Goal: Task Accomplishment & Management: Manage account settings

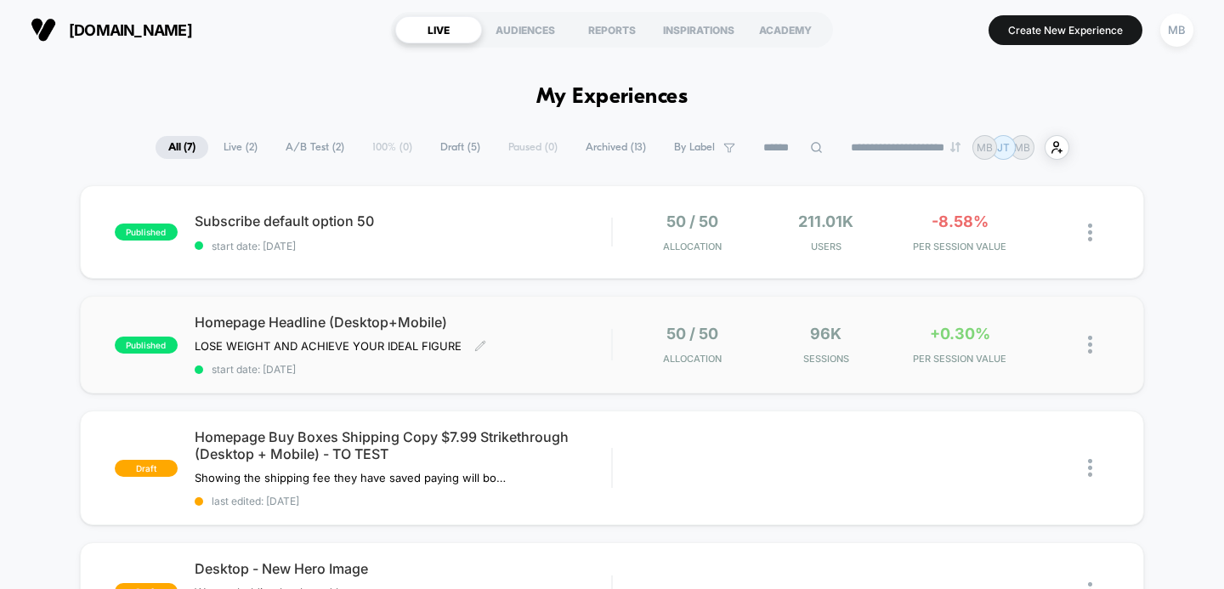
click at [408, 317] on span "Homepage Headline (Desktop+Mobile)" at bounding box center [403, 322] width 417 height 17
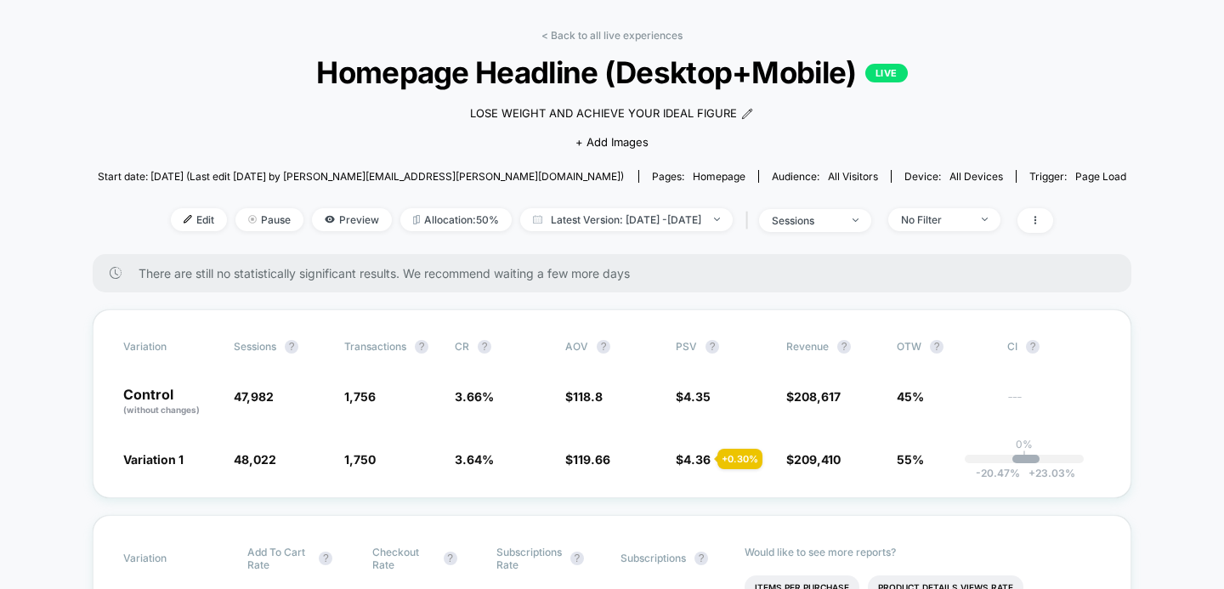
scroll to position [74, 0]
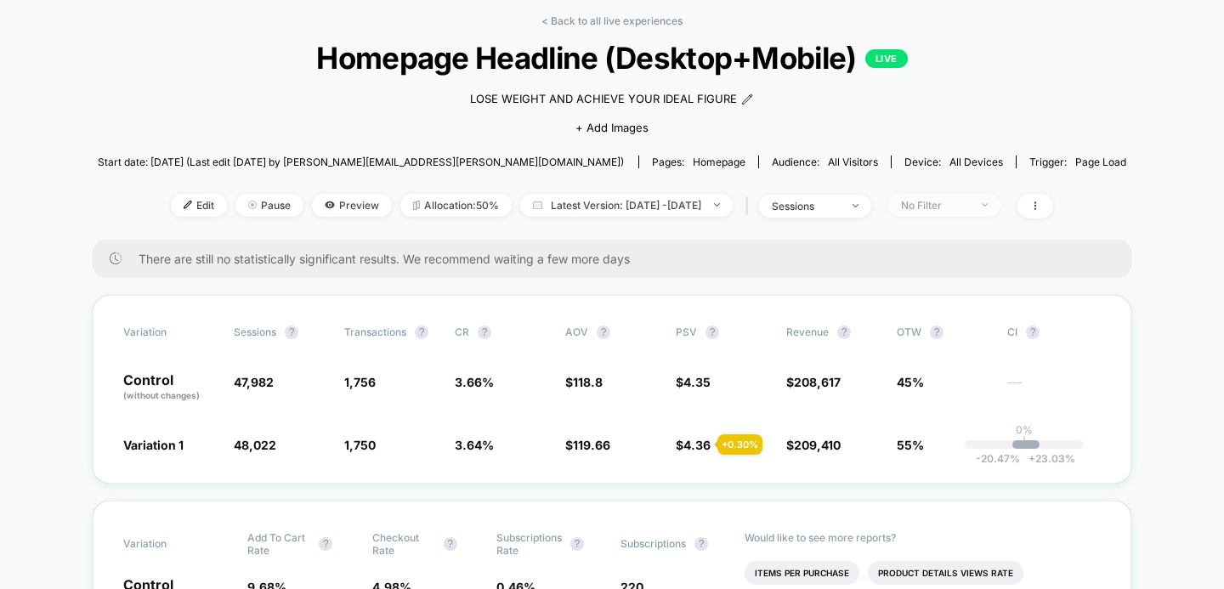
click at [953, 208] on div "No Filter" at bounding box center [935, 205] width 68 height 13
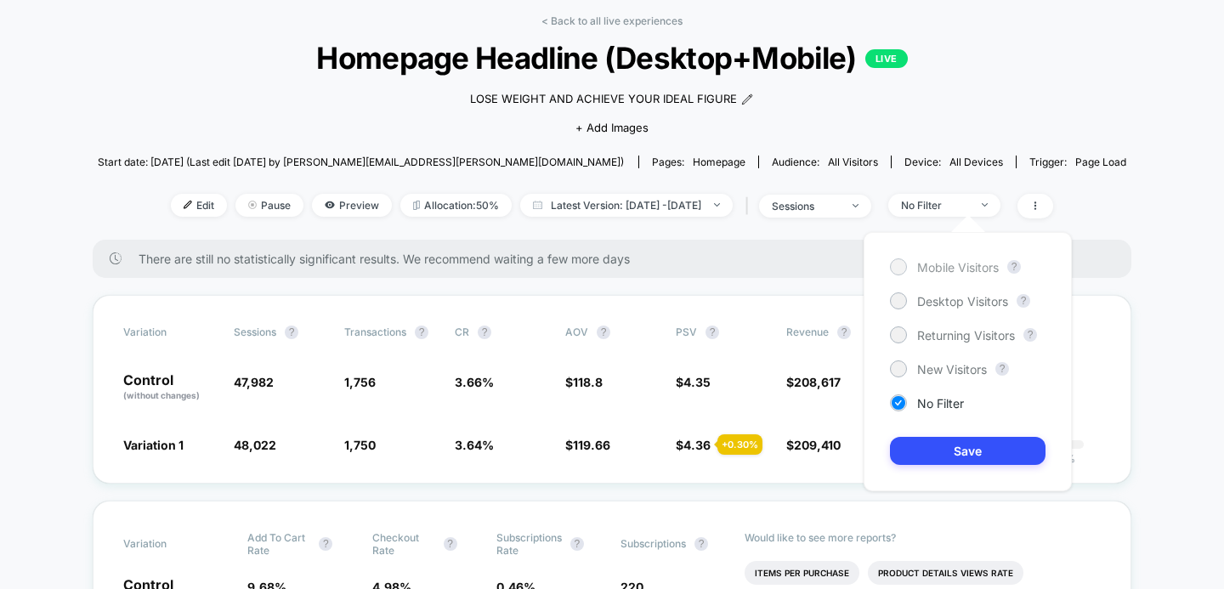
click at [903, 267] on div at bounding box center [898, 266] width 13 height 13
click at [926, 455] on button "Save" at bounding box center [968, 451] width 156 height 28
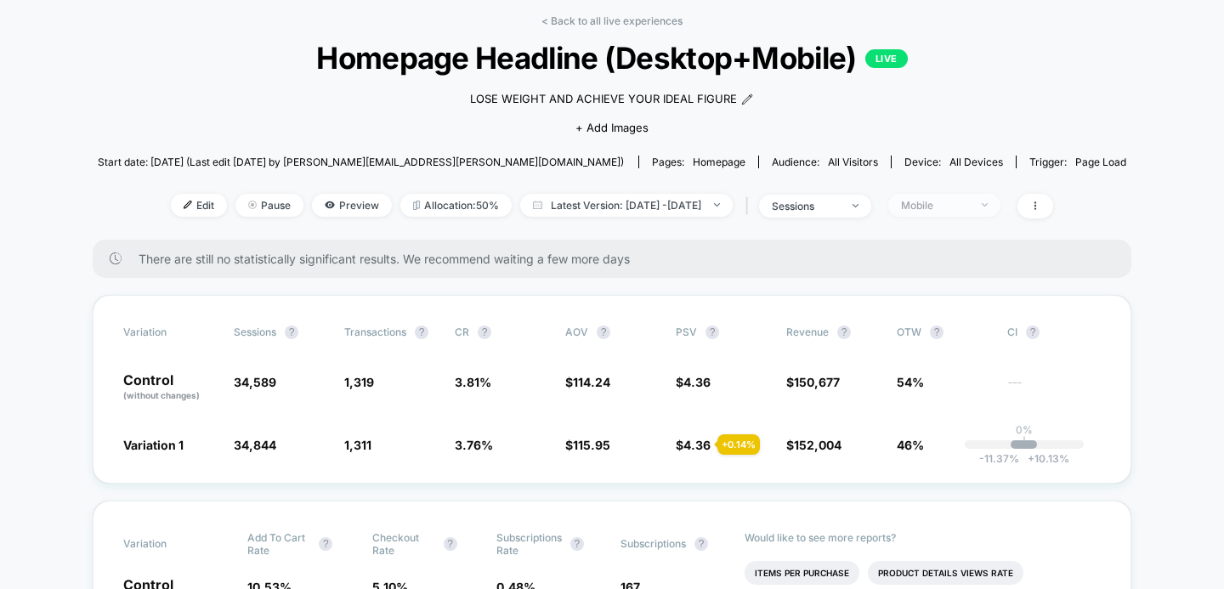
click at [957, 212] on span "Mobile" at bounding box center [944, 205] width 112 height 23
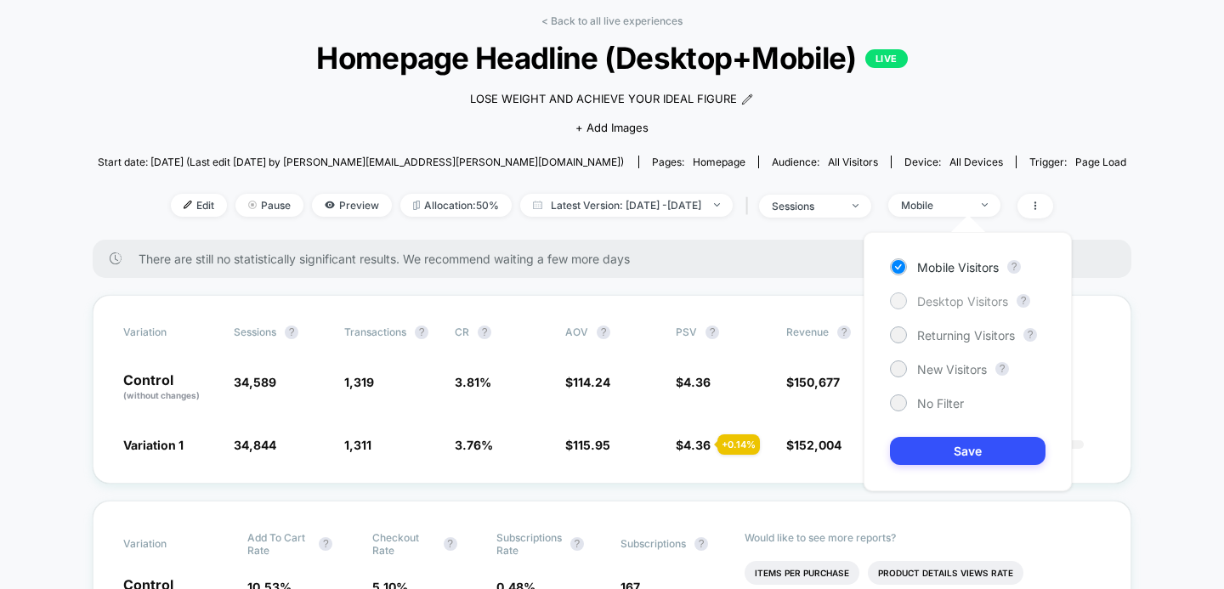
click at [898, 298] on div at bounding box center [898, 300] width 13 height 13
click at [930, 440] on button "Save" at bounding box center [968, 451] width 156 height 28
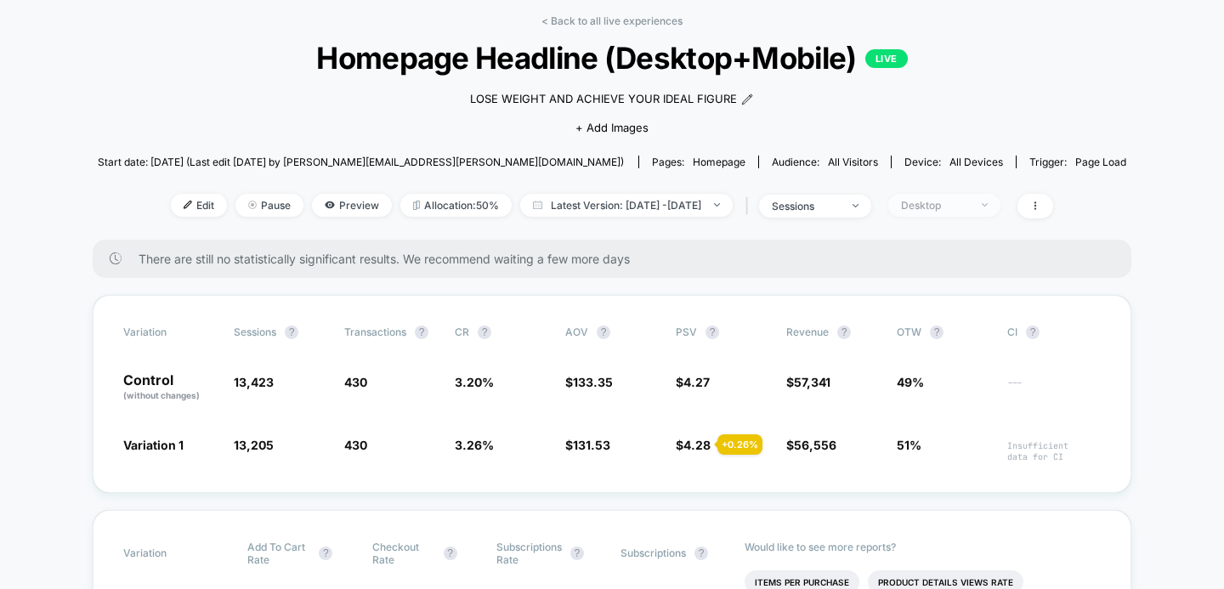
click at [957, 201] on div "Desktop" at bounding box center [935, 205] width 68 height 13
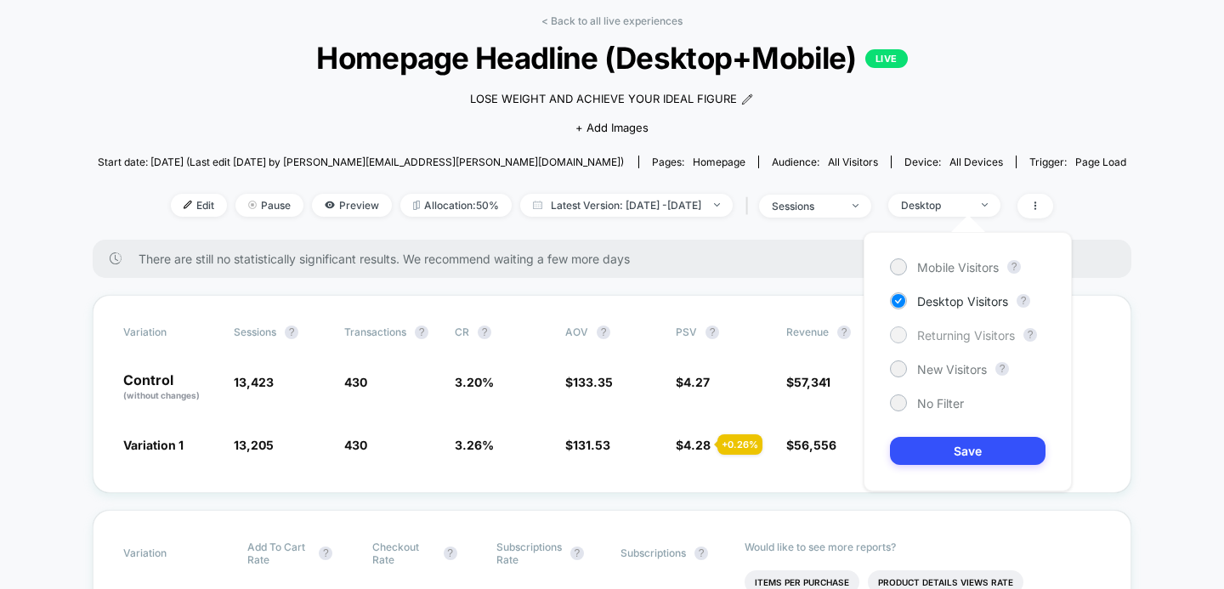
click at [900, 335] on div at bounding box center [898, 334] width 13 height 13
click at [924, 447] on button "Save" at bounding box center [968, 451] width 156 height 28
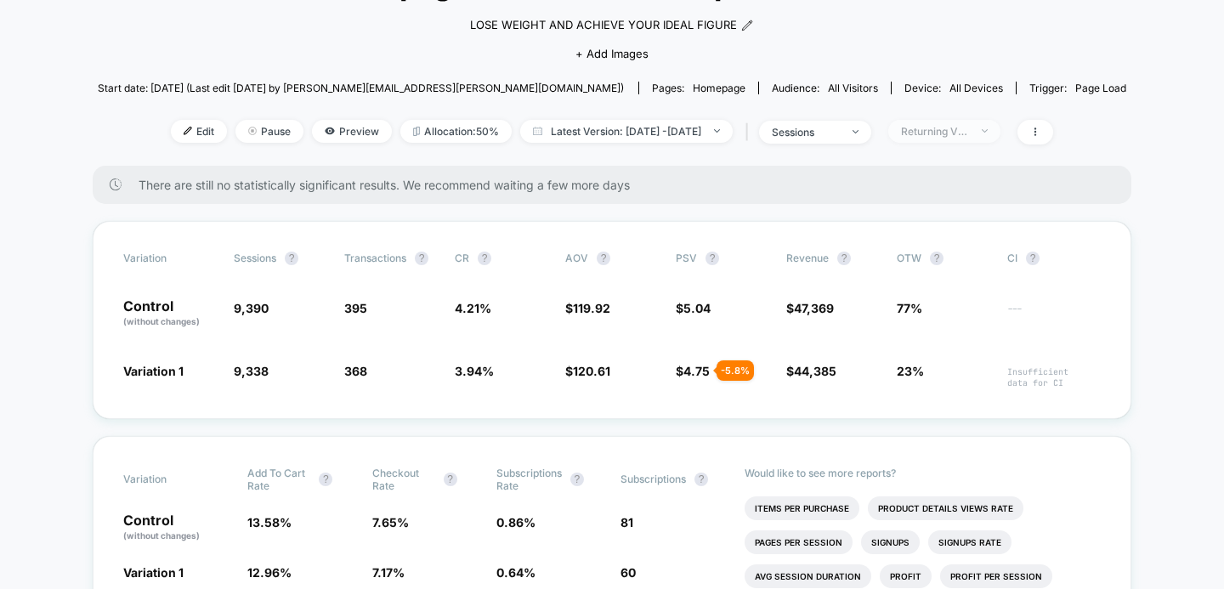
scroll to position [149, 0]
click at [969, 129] on div "Returning Visitors" at bounding box center [935, 130] width 68 height 13
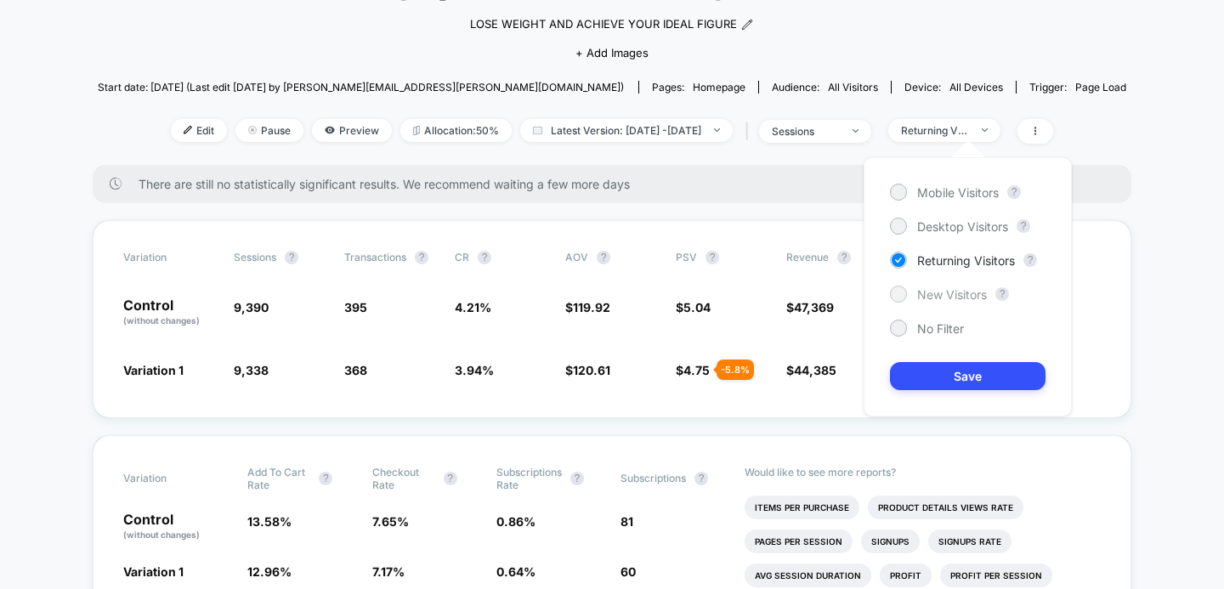
click at [898, 296] on div at bounding box center [898, 293] width 13 height 13
click at [919, 377] on button "Save" at bounding box center [968, 376] width 156 height 28
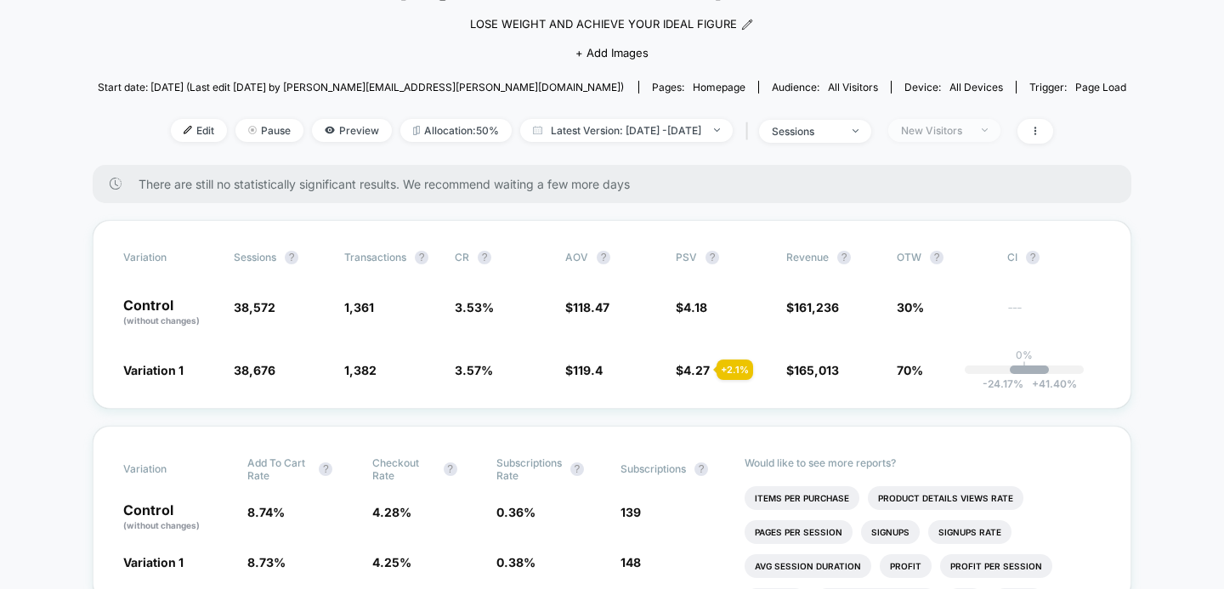
click at [955, 135] on span "New Visitors" at bounding box center [944, 130] width 112 height 23
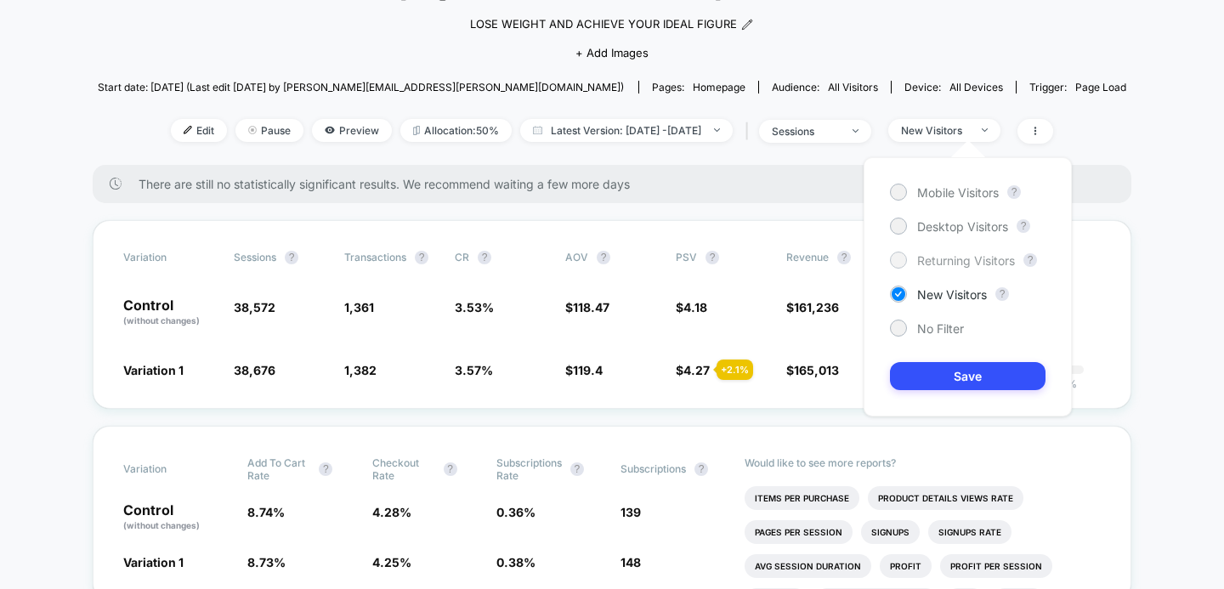
click at [903, 256] on div at bounding box center [898, 259] width 13 height 13
click at [930, 378] on button "Save" at bounding box center [968, 376] width 156 height 28
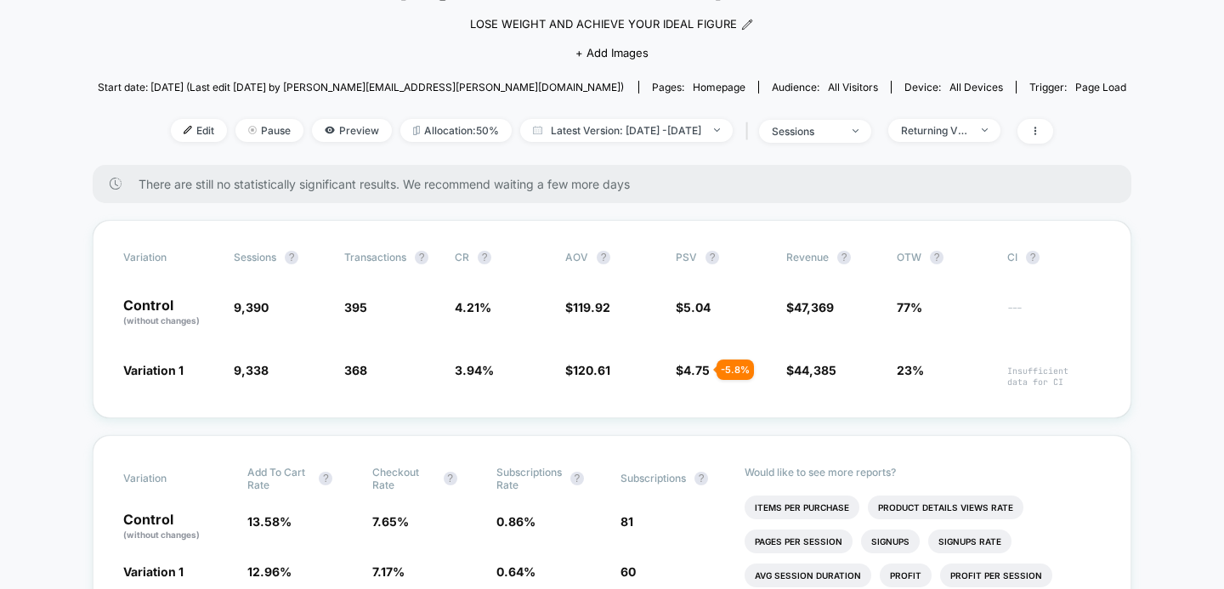
click at [969, 133] on div "Returning Visitors" at bounding box center [935, 130] width 68 height 13
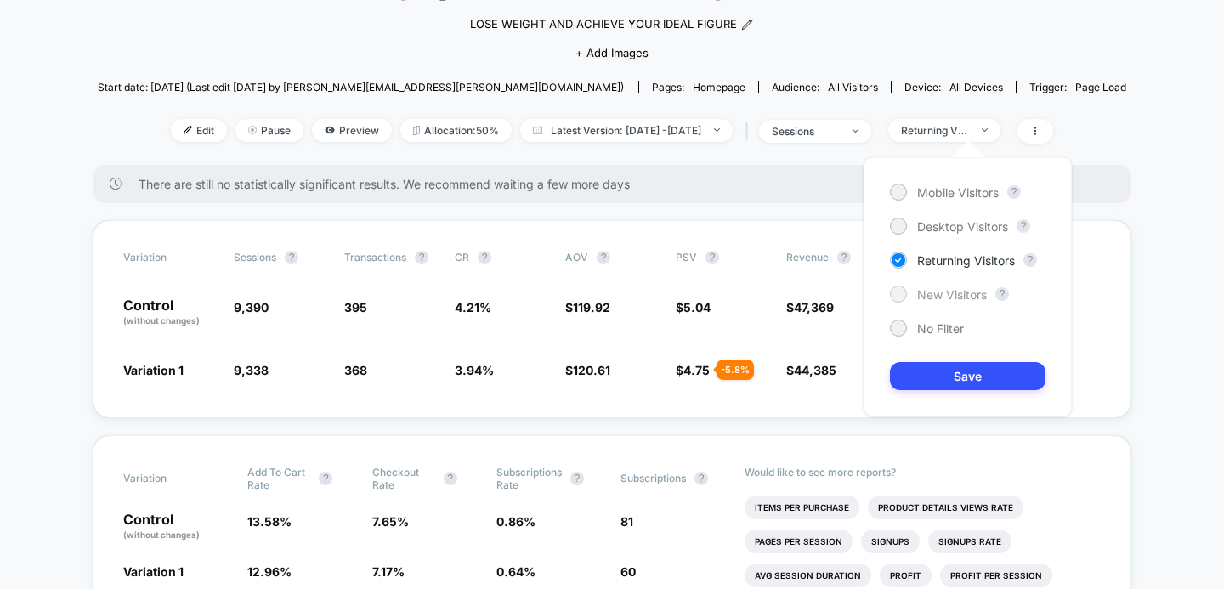
click at [903, 292] on div at bounding box center [898, 293] width 13 height 13
click at [927, 373] on button "Save" at bounding box center [968, 376] width 156 height 28
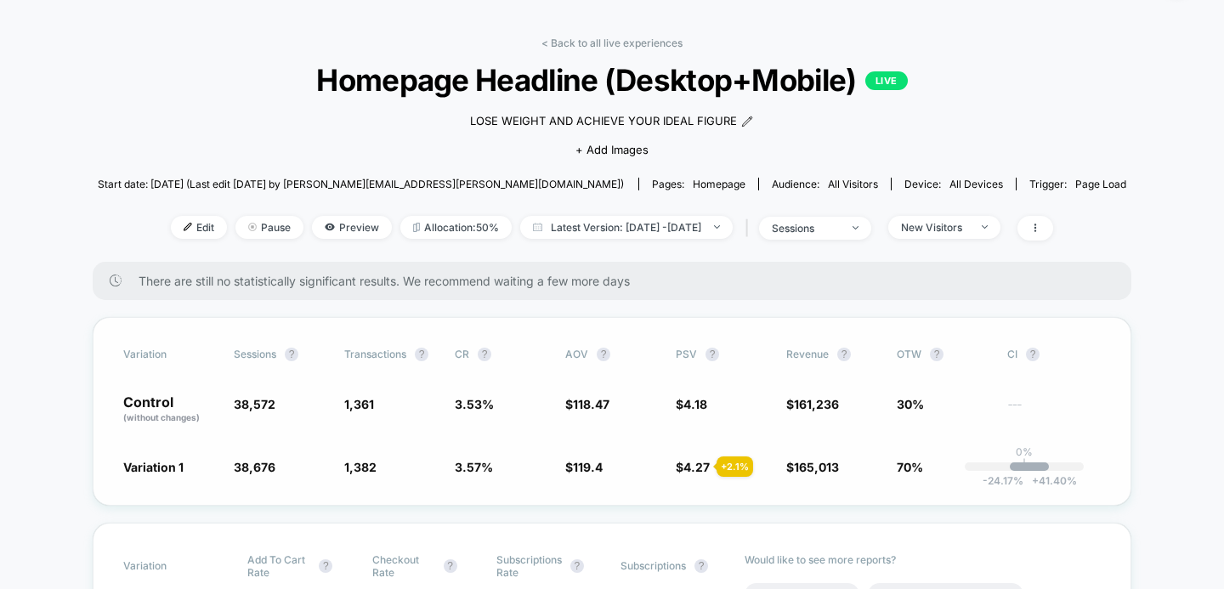
scroll to position [47, 0]
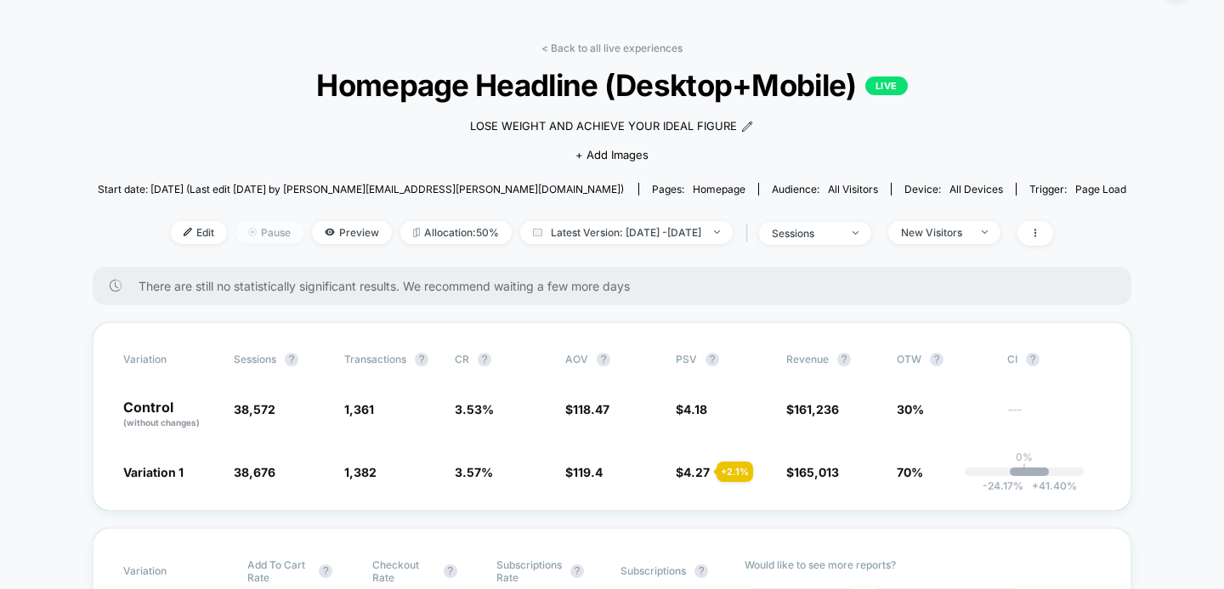
click at [236, 231] on span "Pause" at bounding box center [269, 232] width 68 height 23
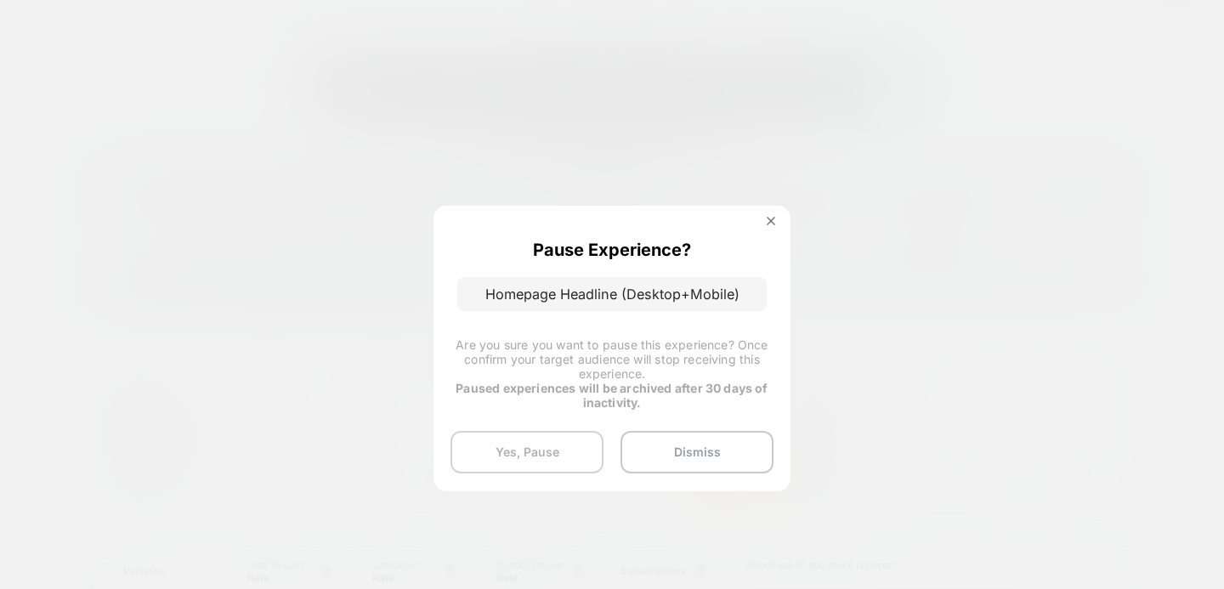
click at [554, 452] on button "Yes, Pause" at bounding box center [526, 452] width 153 height 42
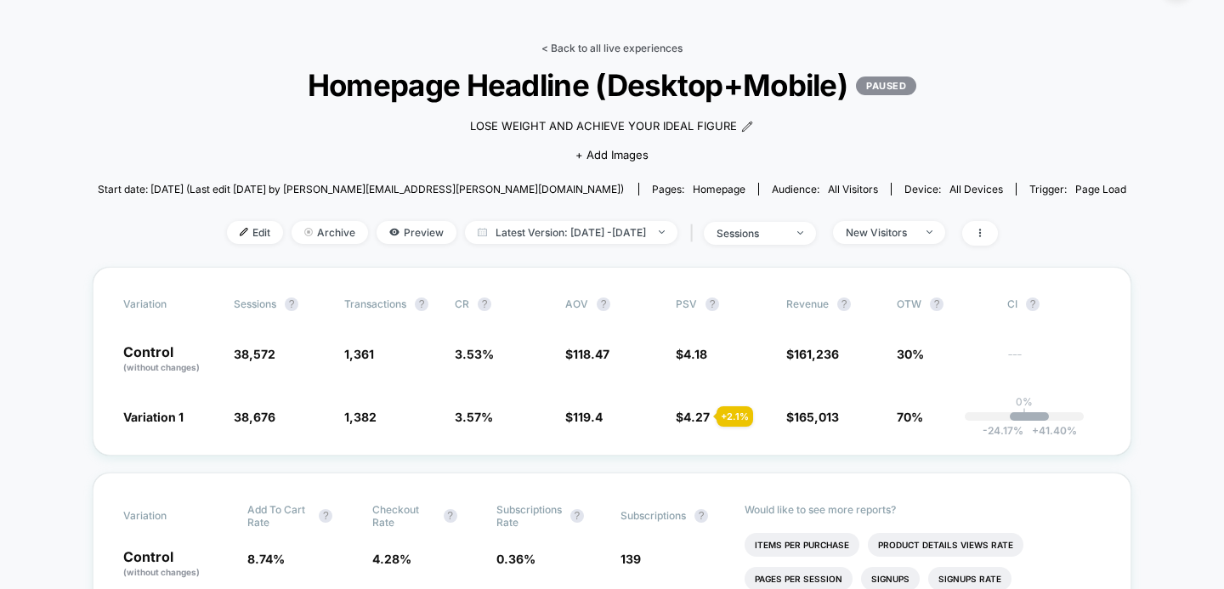
click at [625, 48] on link "< Back to all live experiences" at bounding box center [611, 48] width 141 height 13
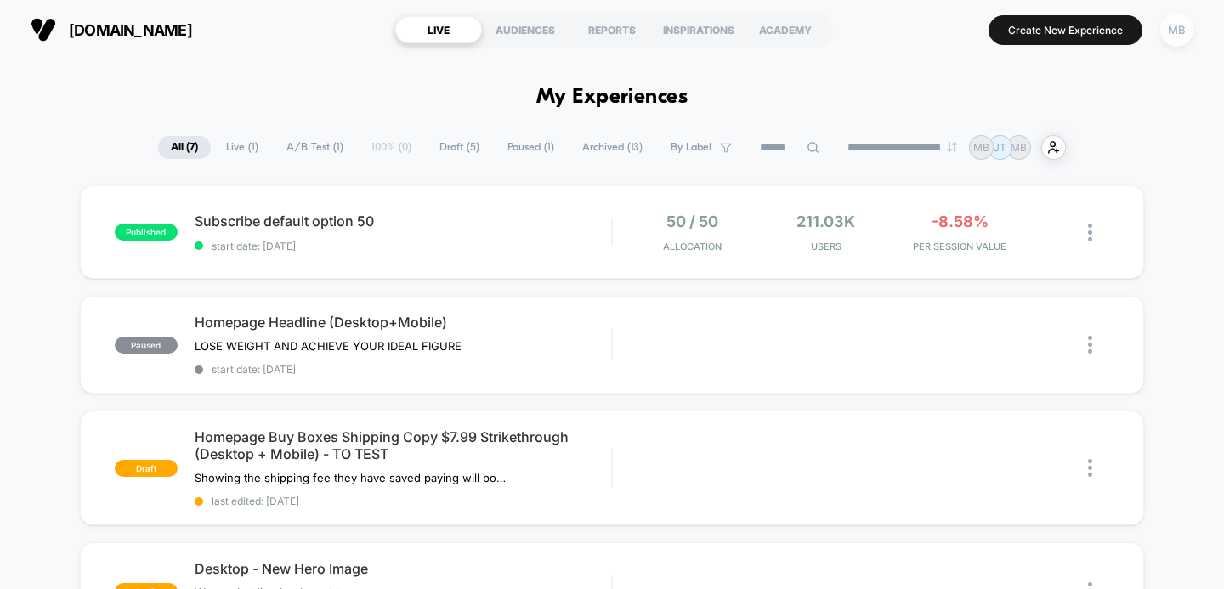
click at [1178, 25] on div "MB" at bounding box center [1176, 30] width 33 height 33
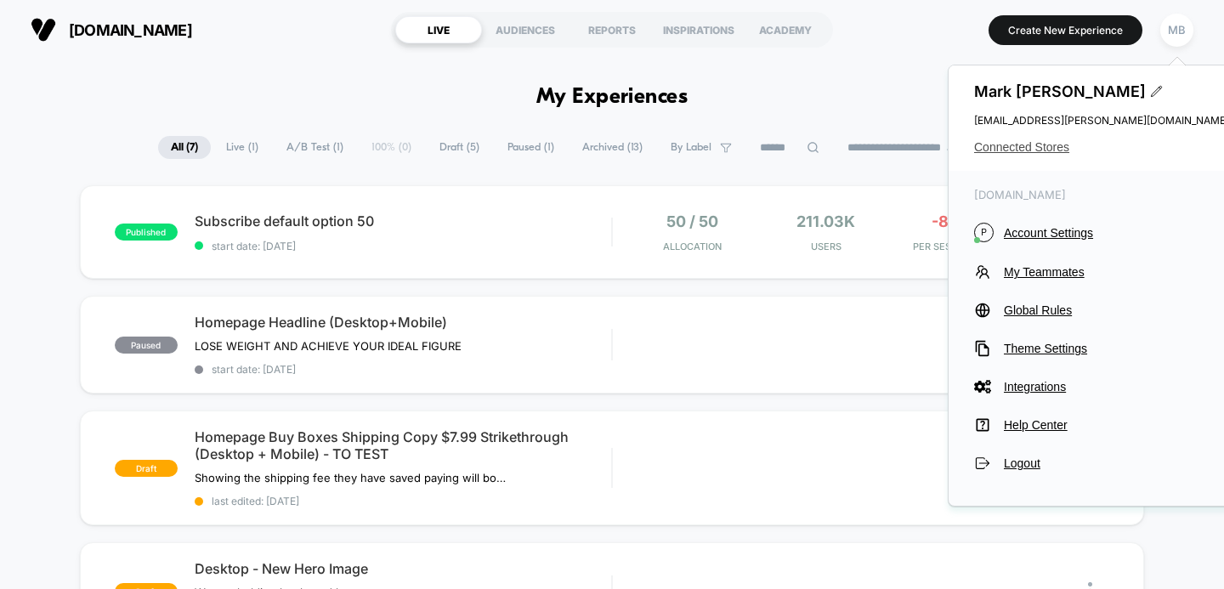
click at [1024, 146] on span "Connected Stores" at bounding box center [1101, 147] width 255 height 14
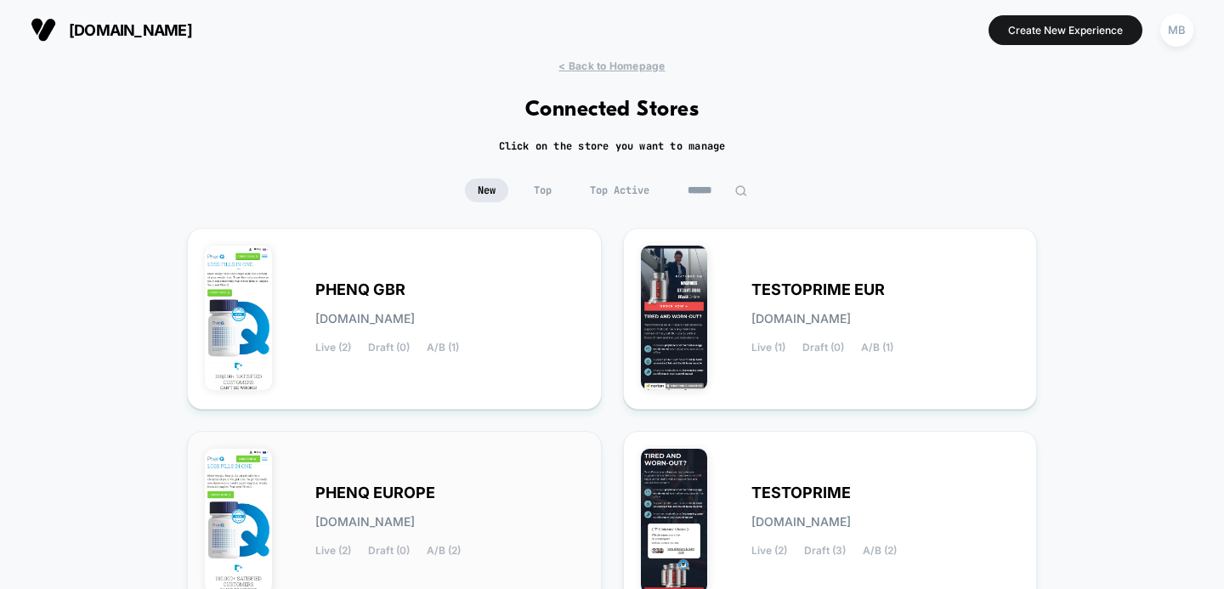
click at [405, 487] on span "PHENQ EUROPE" at bounding box center [375, 493] width 120 height 12
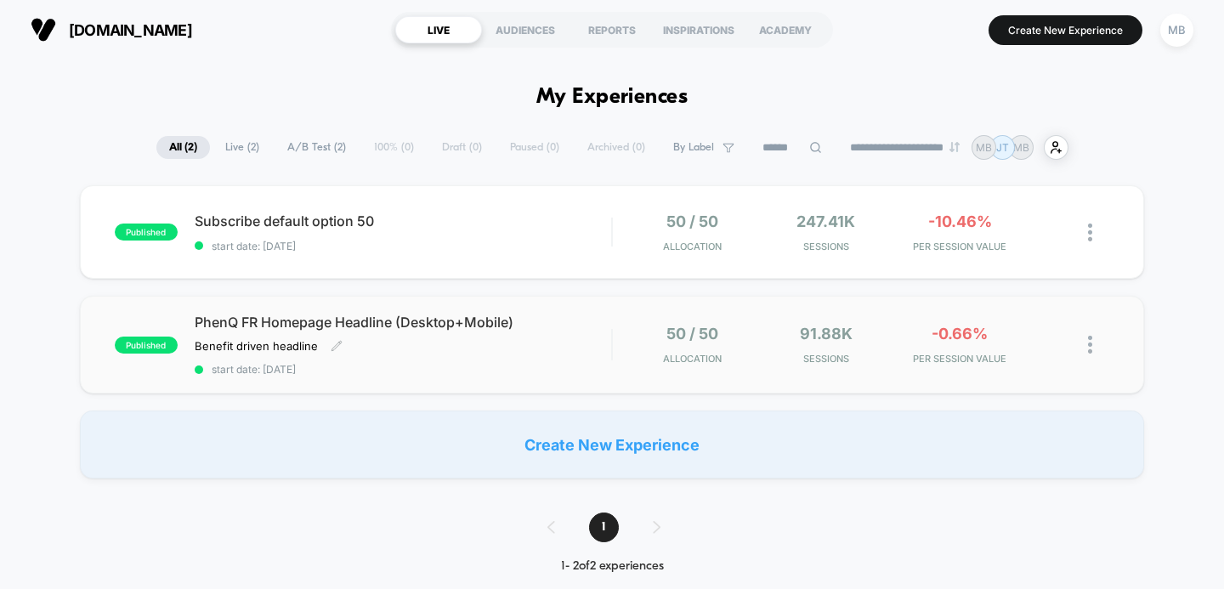
click at [388, 320] on span "PhenQ FR Homepage Headline (Desktop+Mobile)" at bounding box center [403, 322] width 417 height 17
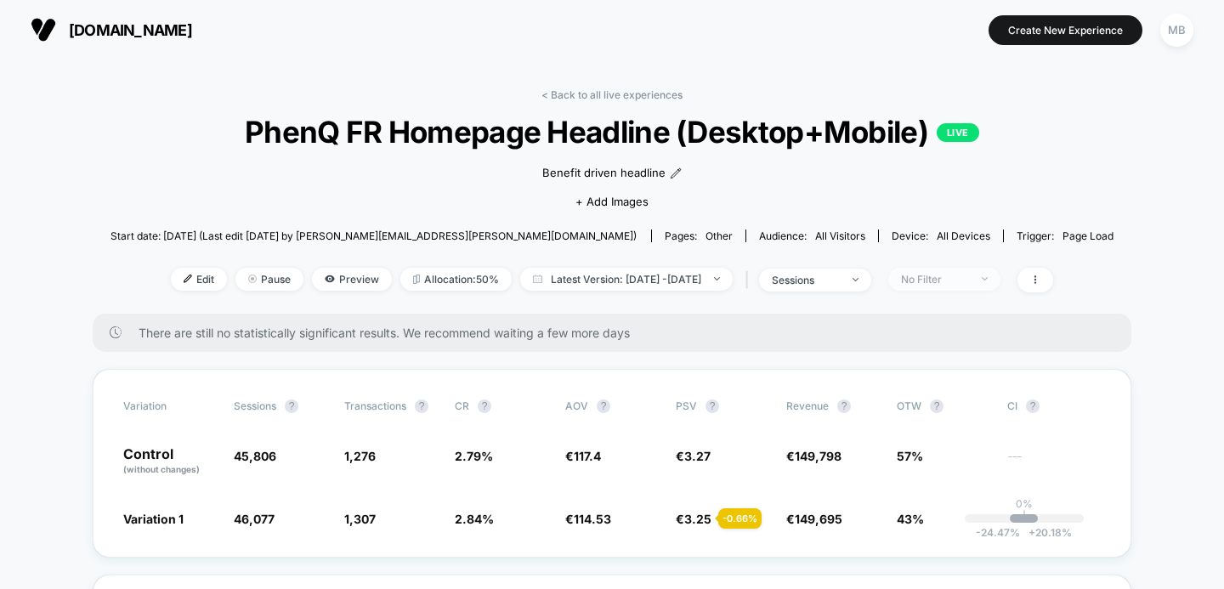
click at [952, 280] on div "No Filter" at bounding box center [935, 279] width 68 height 13
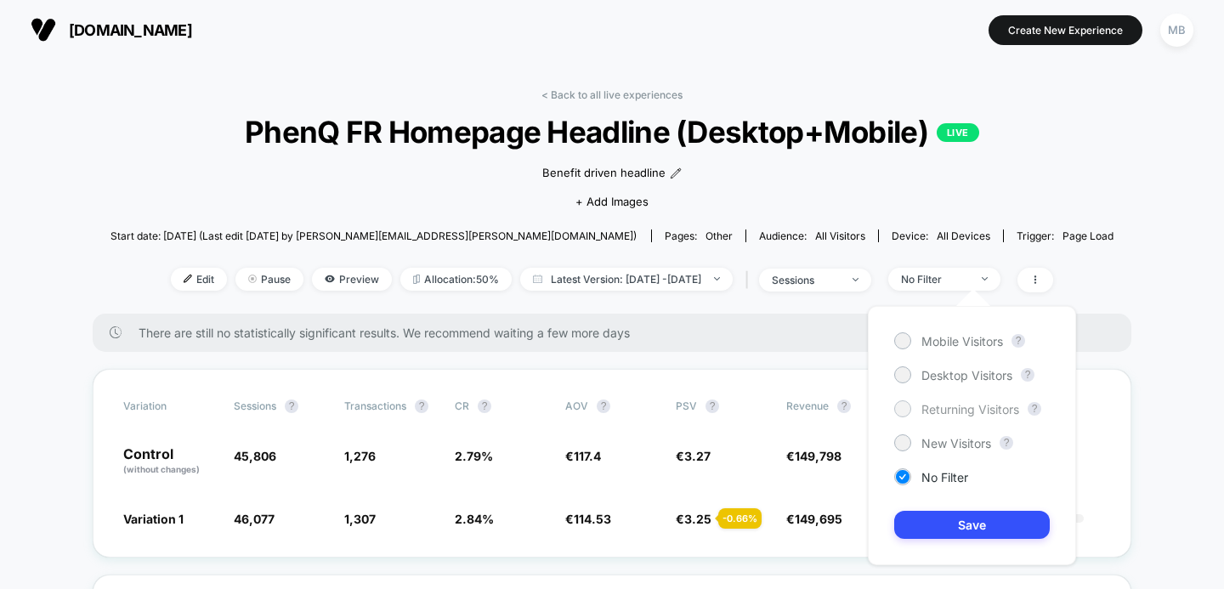
click at [907, 410] on div at bounding box center [902, 408] width 13 height 13
click at [931, 532] on button "Save" at bounding box center [972, 525] width 156 height 28
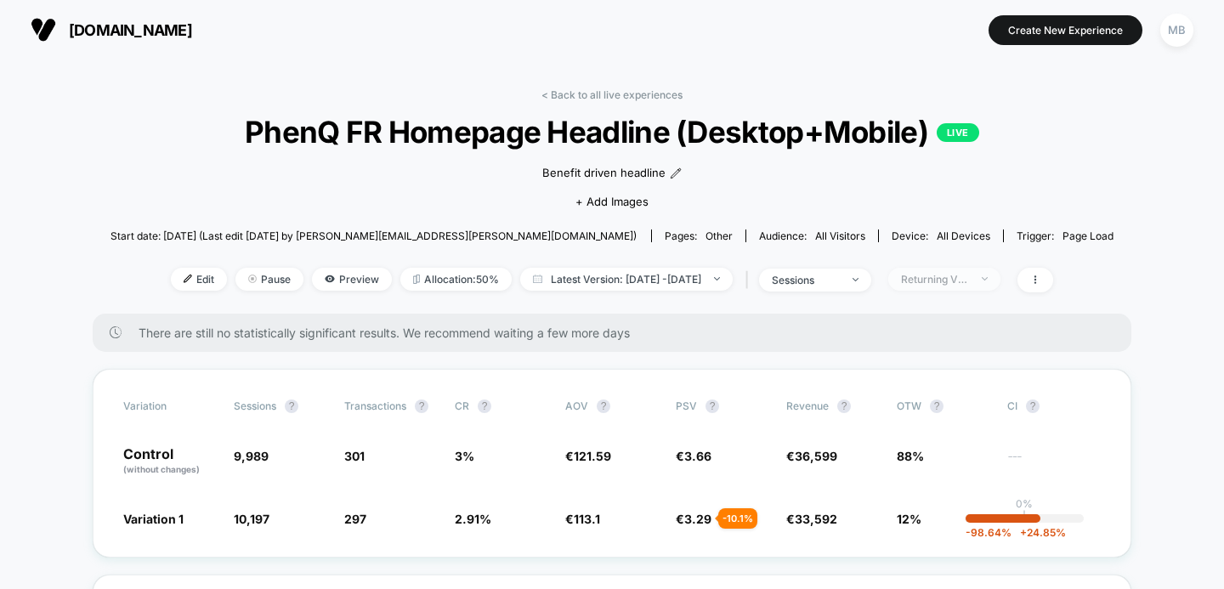
click at [960, 285] on span "Returning Visitors" at bounding box center [944, 279] width 112 height 23
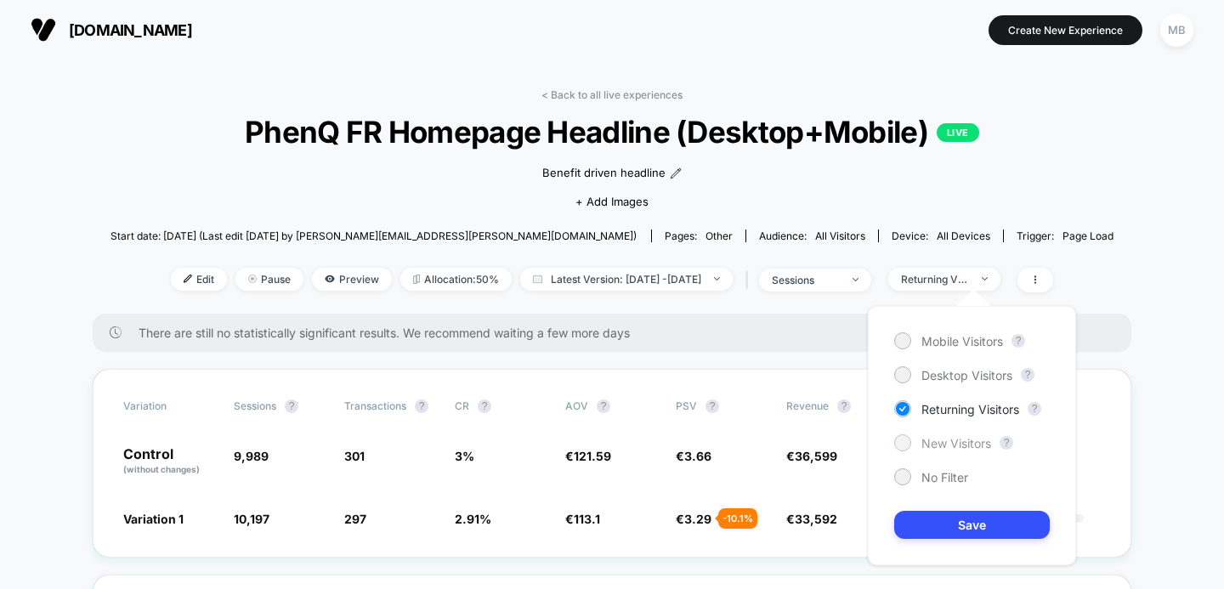
click at [907, 440] on div at bounding box center [902, 442] width 13 height 13
click at [918, 525] on button "Save" at bounding box center [972, 525] width 156 height 28
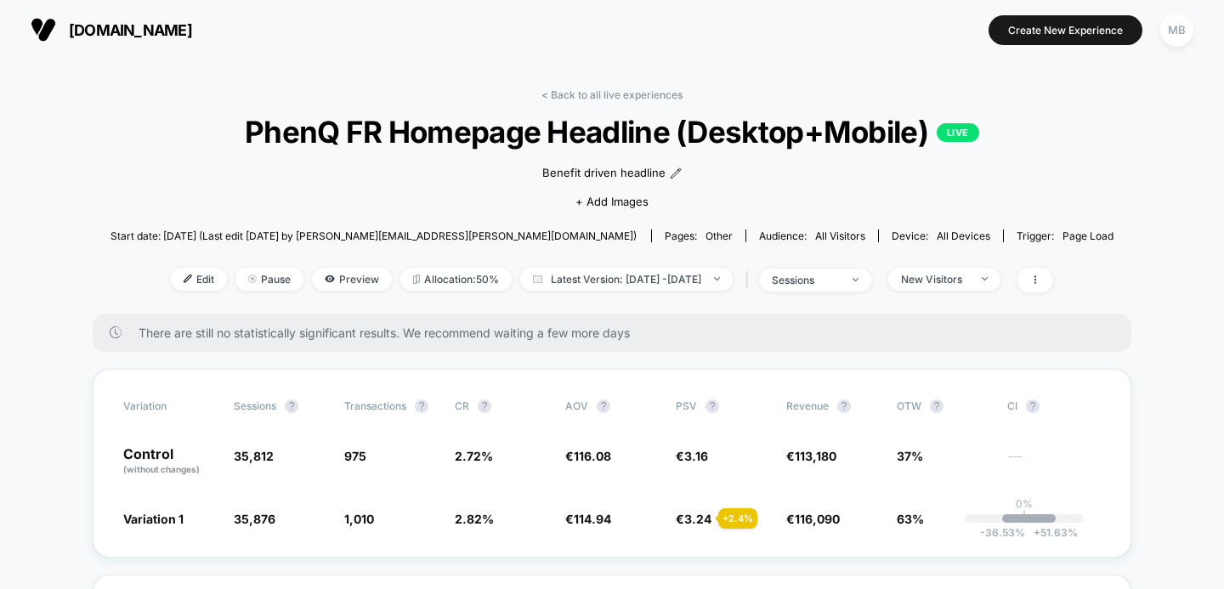
click at [849, 181] on div "Benefit driven headline Click to edit experience details Benefit driven headlin…" at bounding box center [612, 185] width 602 height 71
